Goal: Transaction & Acquisition: Purchase product/service

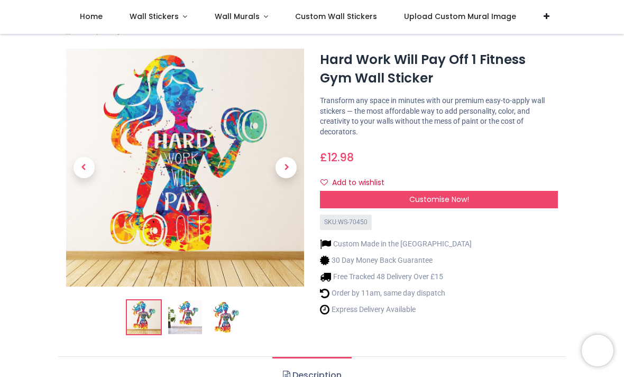
scroll to position [18, 0]
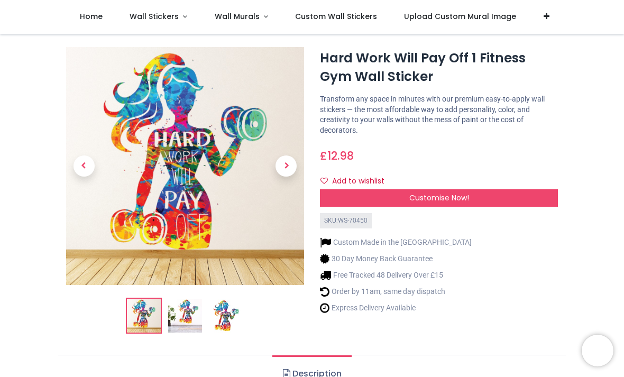
click at [187, 316] on img at bounding box center [185, 316] width 34 height 34
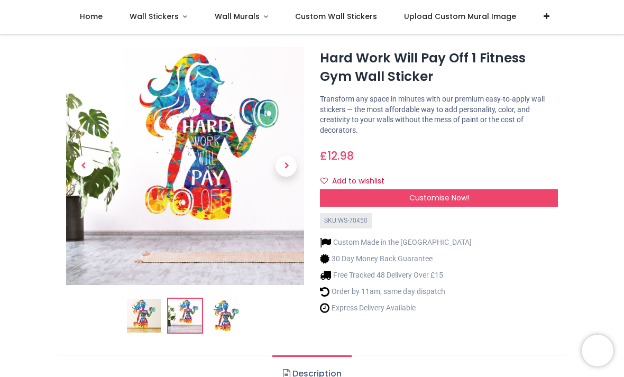
click at [231, 321] on img at bounding box center [227, 316] width 34 height 34
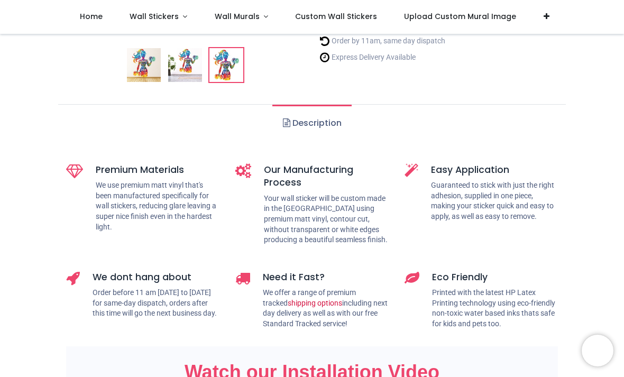
scroll to position [255, 0]
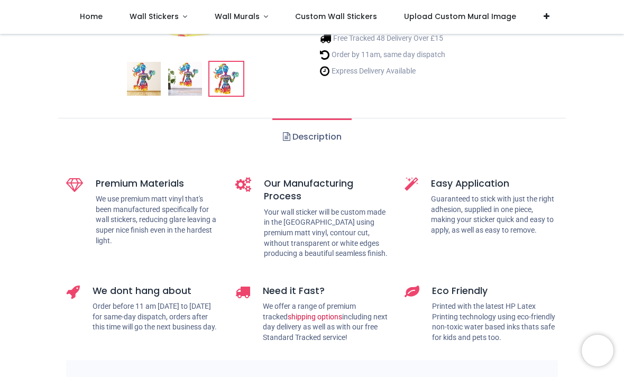
click at [330, 143] on link "Description" at bounding box center [311, 137] width 79 height 37
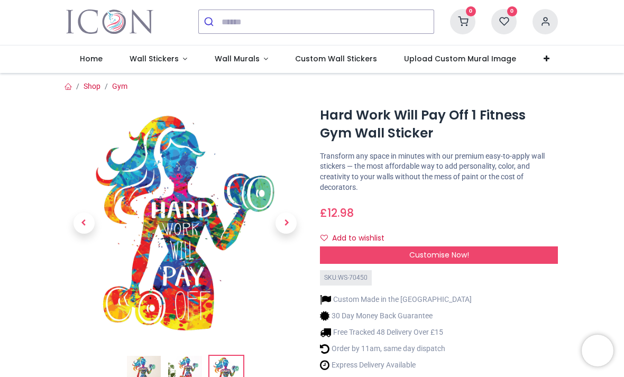
scroll to position [28, 0]
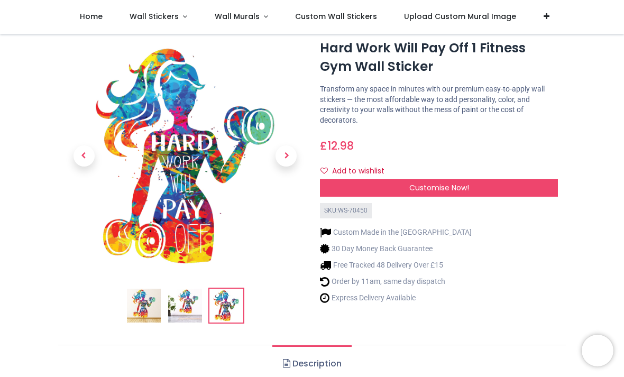
click at [386, 187] on div "Customise Now!" at bounding box center [439, 188] width 238 height 18
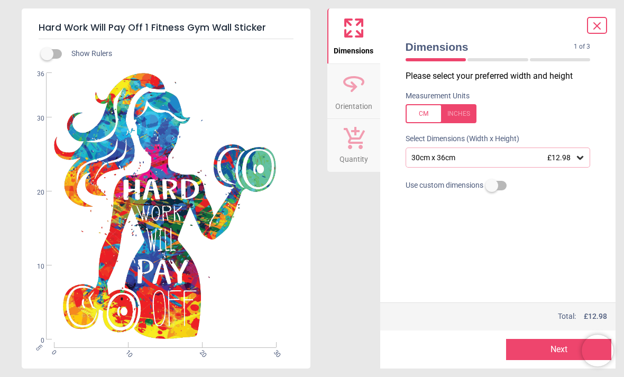
click at [578, 159] on icon at bounding box center [580, 157] width 11 height 11
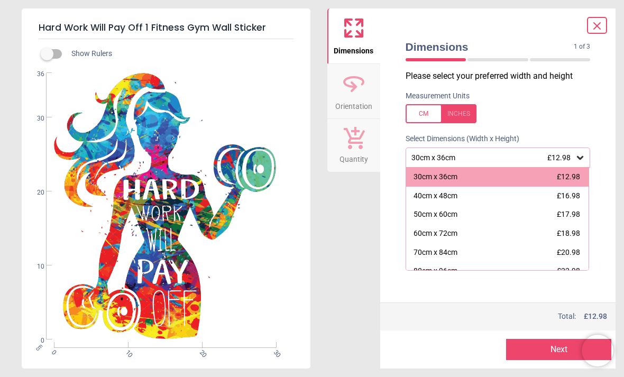
click at [461, 232] on div "60cm x 72cm £18.98" at bounding box center [497, 233] width 183 height 19
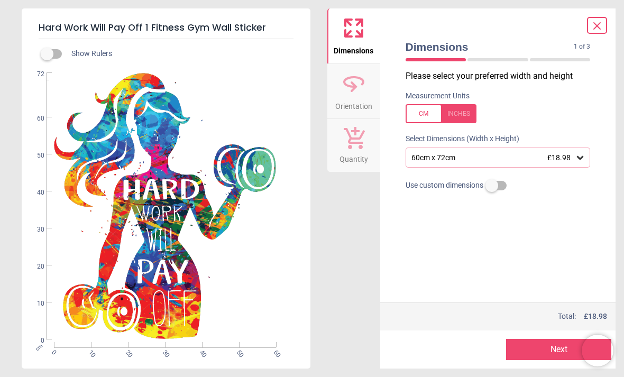
click at [562, 215] on div at bounding box center [498, 208] width 202 height 26
click at [523, 350] on button "Next" at bounding box center [558, 349] width 105 height 21
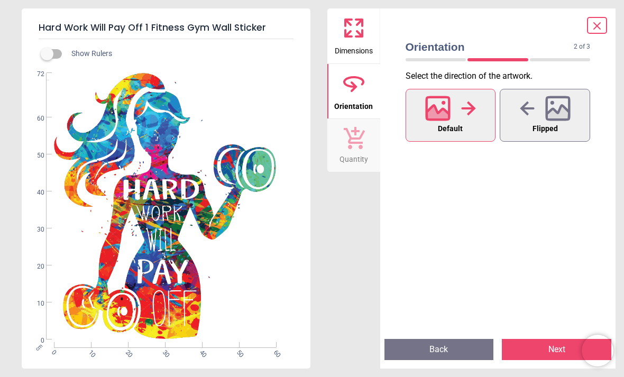
click at [525, 347] on button "Next" at bounding box center [557, 349] width 110 height 21
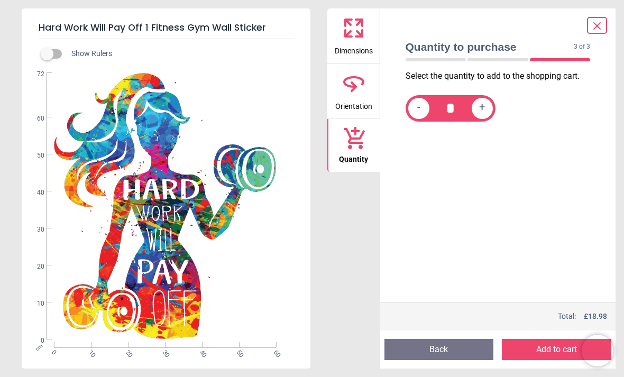
click at [598, 24] on icon at bounding box center [597, 26] width 13 height 13
